Goal: Task Accomplishment & Management: Use online tool/utility

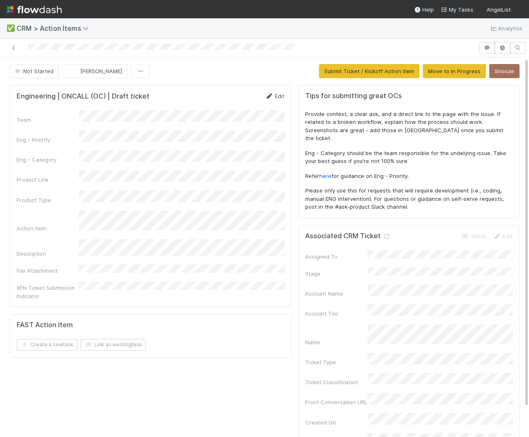
click at [277, 96] on link "Edit" at bounding box center [275, 96] width 20 height 7
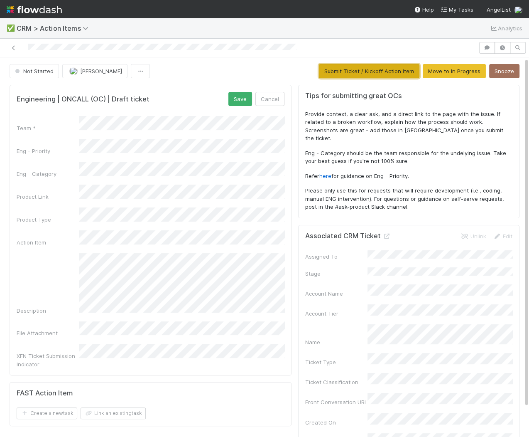
click at [357, 65] on button "Submit Ticket / Kickoff Action Item" at bounding box center [369, 71] width 101 height 14
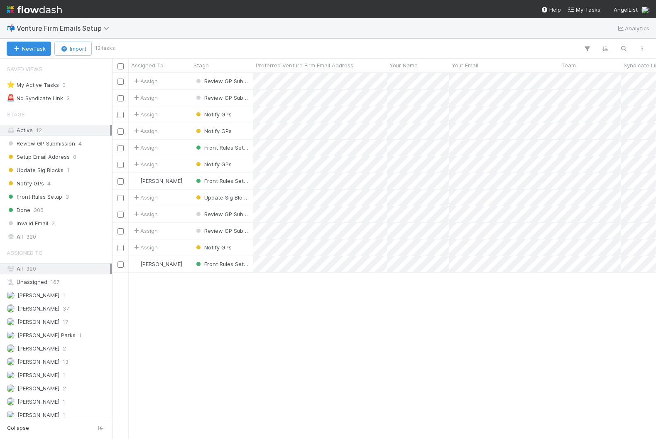
scroll to position [366, 544]
click at [53, 8] on img at bounding box center [34, 9] width 55 height 14
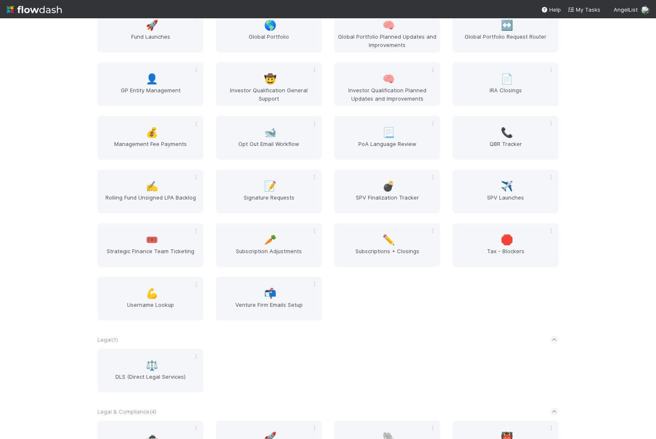
scroll to position [1039, 0]
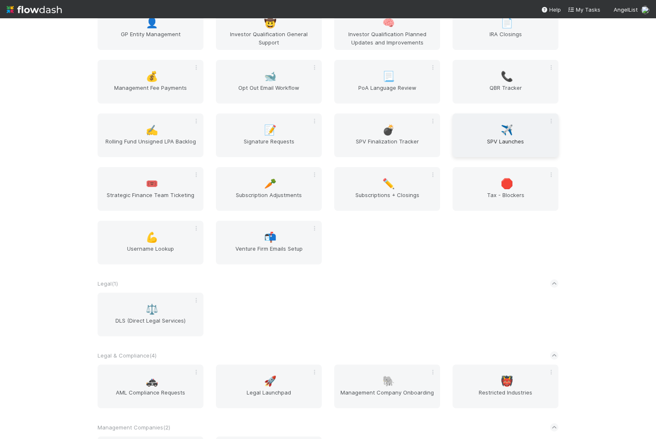
click at [507, 122] on div "✈️ SPV Launches" at bounding box center [506, 135] width 106 height 44
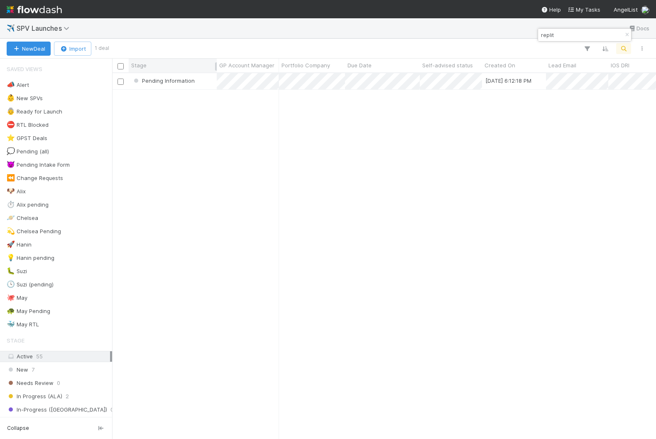
scroll to position [366, 544]
click at [628, 32] on icon "button" at bounding box center [627, 34] width 8 height 5
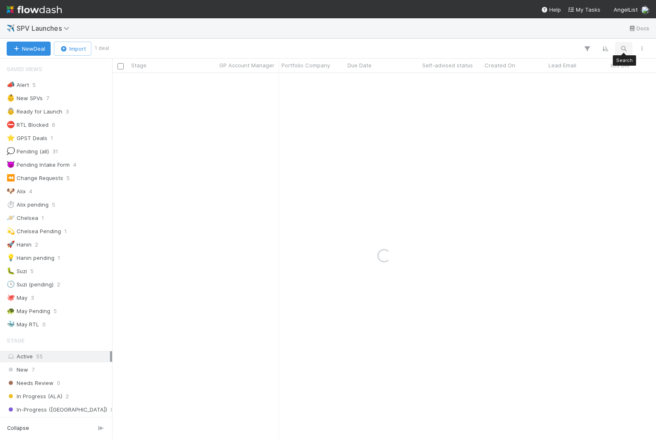
click at [626, 49] on icon "button" at bounding box center [624, 48] width 8 height 7
type input "workshoplabs"
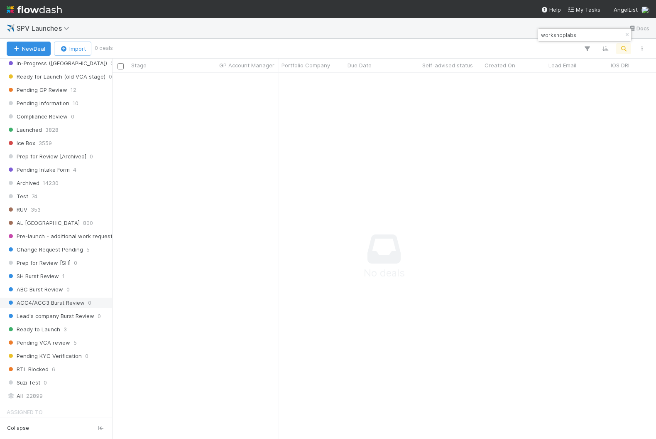
scroll to position [422, 0]
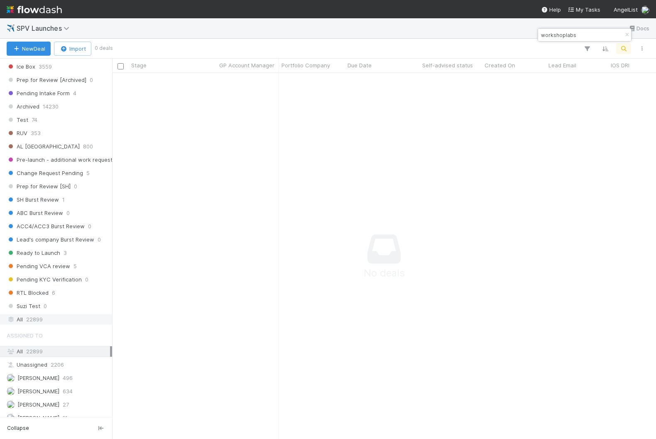
click at [53, 314] on div "All 22899" at bounding box center [58, 319] width 103 height 10
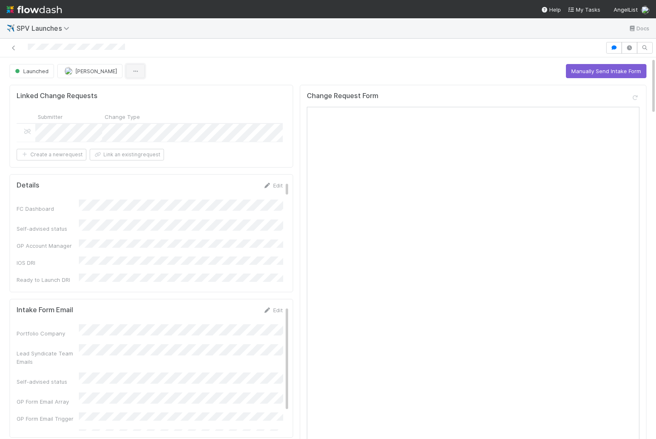
click at [129, 66] on button "button" at bounding box center [135, 71] width 19 height 14
click at [129, 66] on div "Duplicate Delete" at bounding box center [328, 219] width 656 height 439
